Goal: Find specific page/section: Find specific page/section

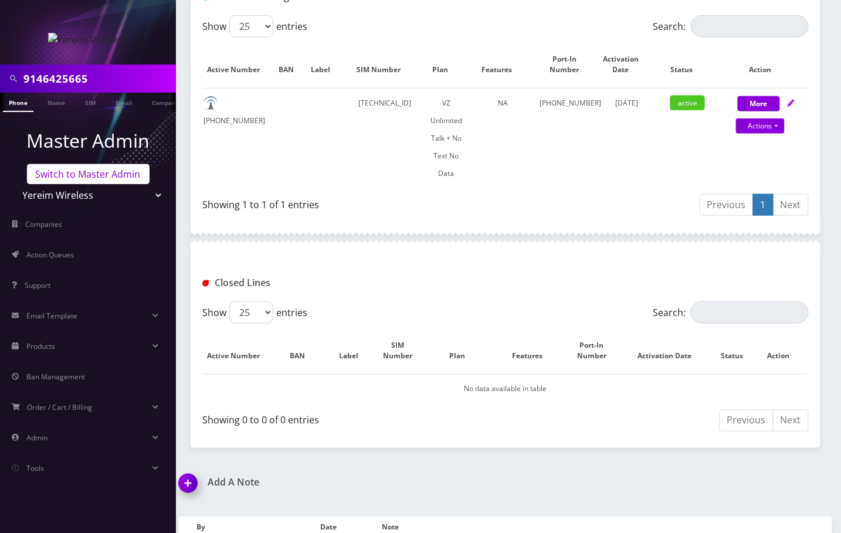
scroll to position [268, 0]
click at [79, 174] on link "Switch to Master Admin" at bounding box center [88, 174] width 123 height 20
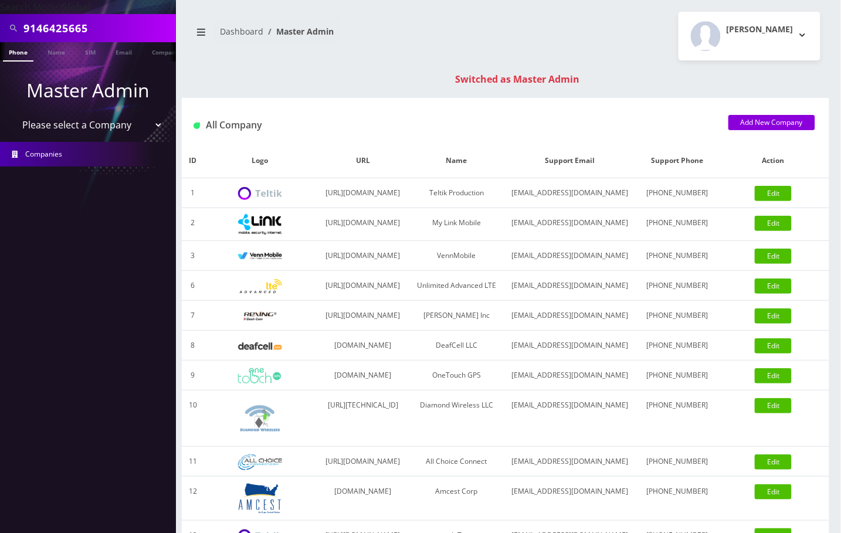
click at [69, 24] on input "9146425665" at bounding box center [97, 28] width 149 height 22
paste input "shanastern613@gmail.com"
paste input "text"
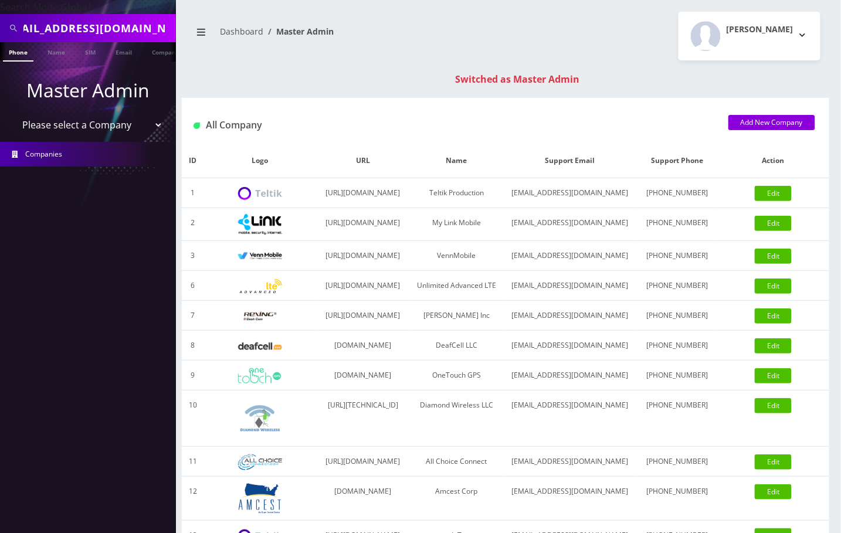
scroll to position [0, 15]
type input "shanastern613@gmail.com"
click at [122, 56] on link "Email" at bounding box center [124, 51] width 28 height 19
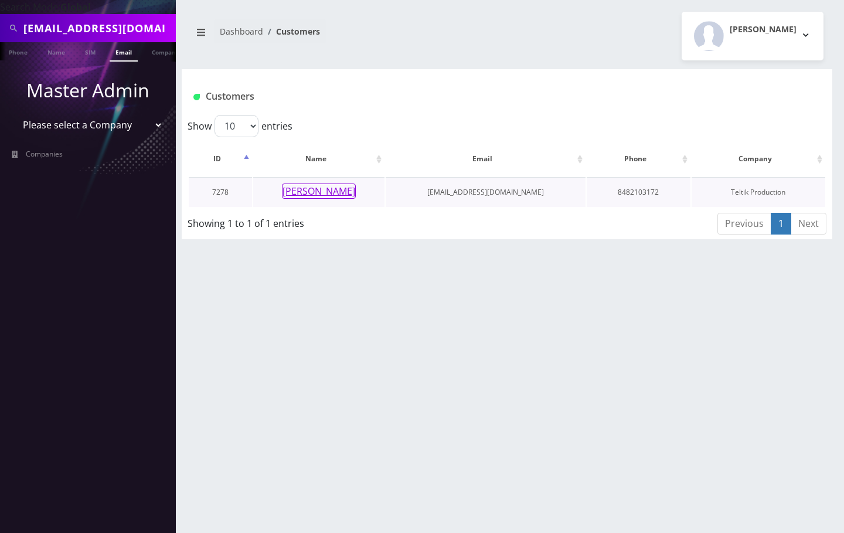
click at [325, 190] on button "Shana Stern" at bounding box center [319, 190] width 74 height 15
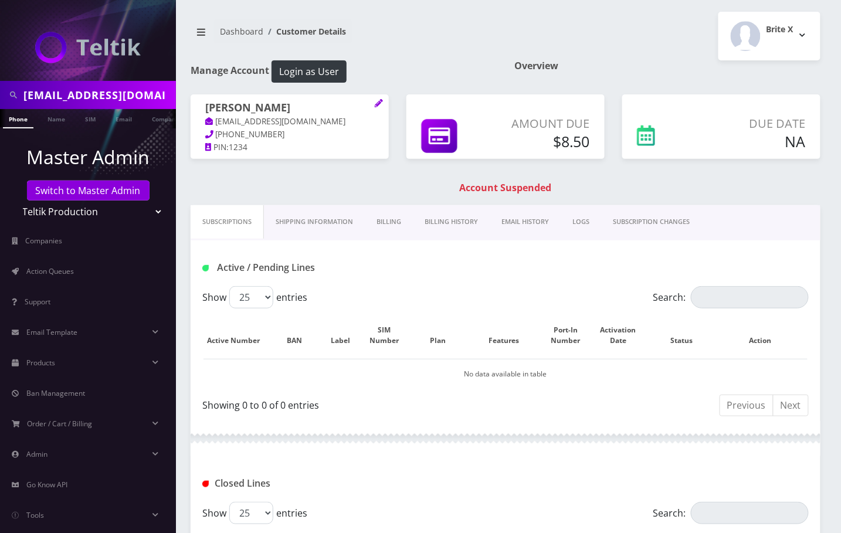
click at [390, 224] on link "Billing" at bounding box center [389, 221] width 48 height 33
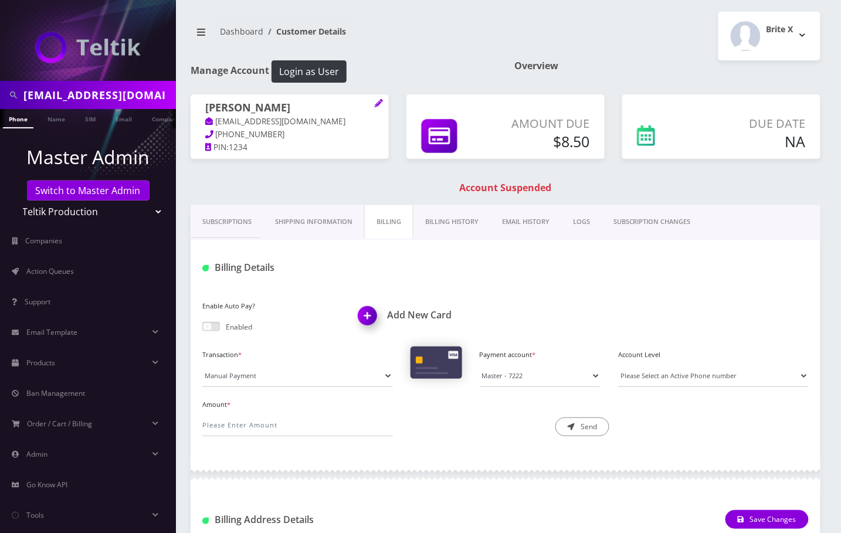
click at [233, 216] on link "Subscriptions" at bounding box center [227, 221] width 73 height 33
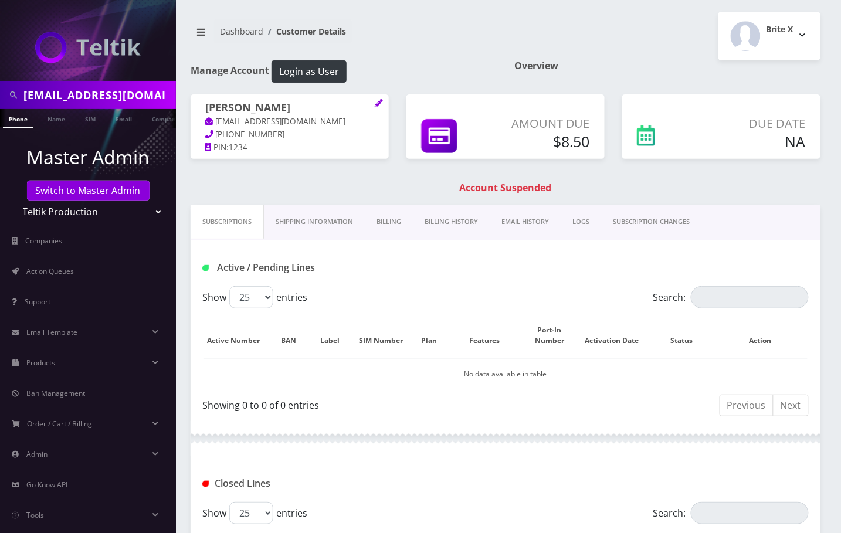
click at [454, 215] on link "Billing History" at bounding box center [451, 221] width 77 height 33
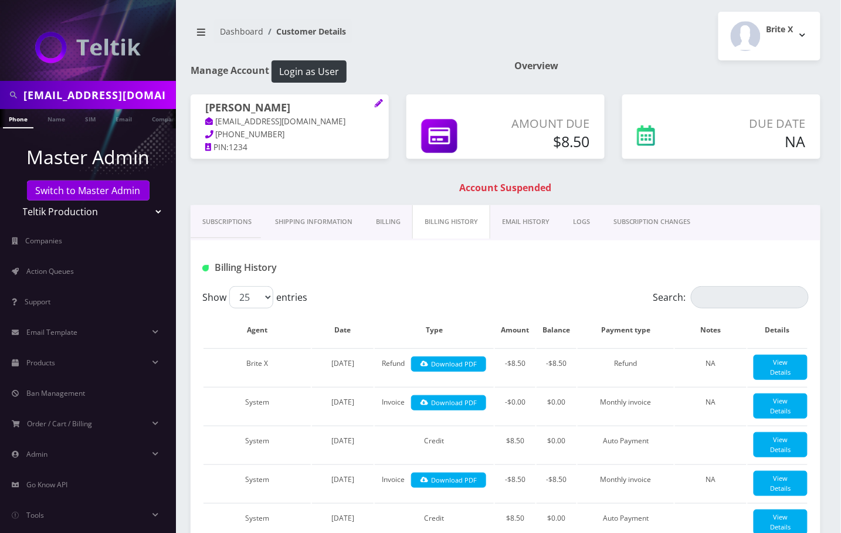
click at [382, 219] on link "Billing" at bounding box center [388, 221] width 48 height 33
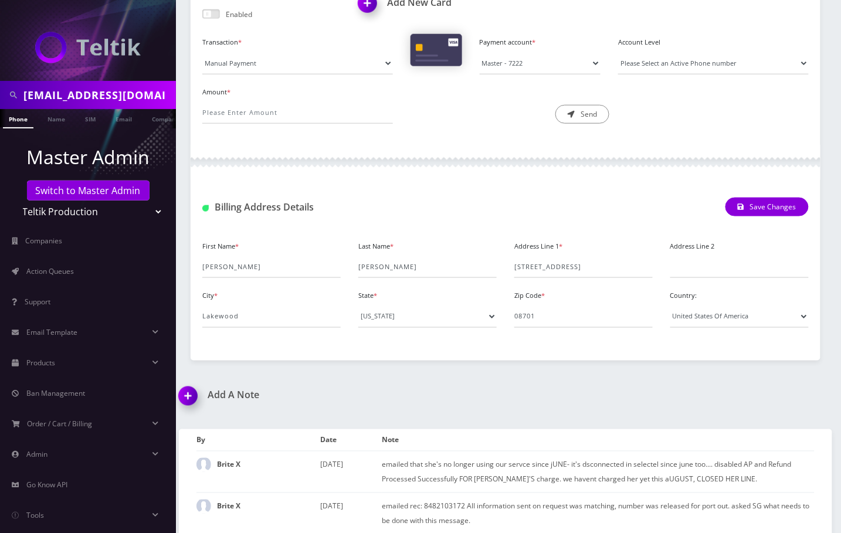
scroll to position [324, 0]
